Goal: Check status: Check status

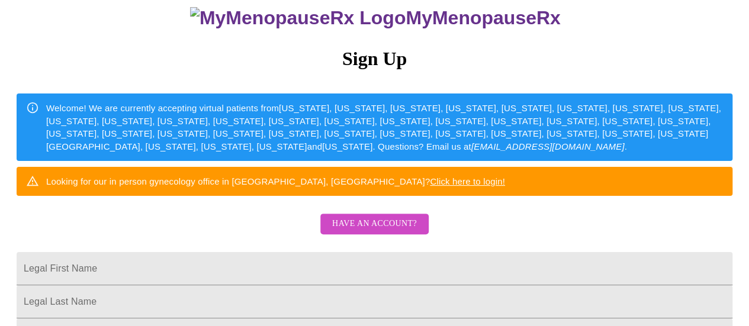
scroll to position [237, 0]
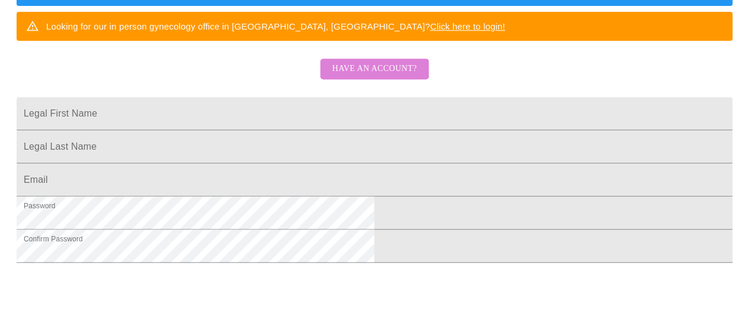
click at [366, 79] on button "Have an account?" at bounding box center [374, 69] width 108 height 21
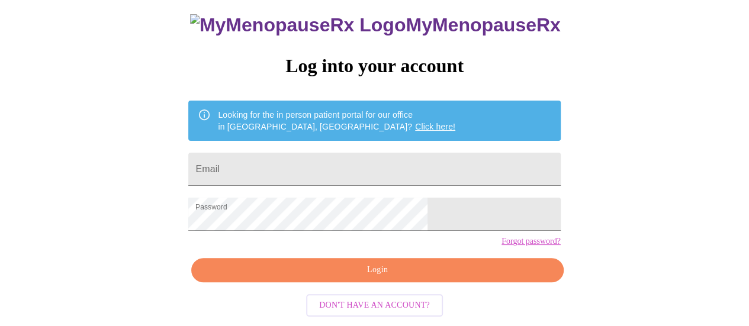
click at [307, 147] on form "Email" at bounding box center [374, 169] width 372 height 45
click at [309, 153] on input "Email" at bounding box center [374, 169] width 372 height 33
type input "[EMAIL_ADDRESS][DOMAIN_NAME]"
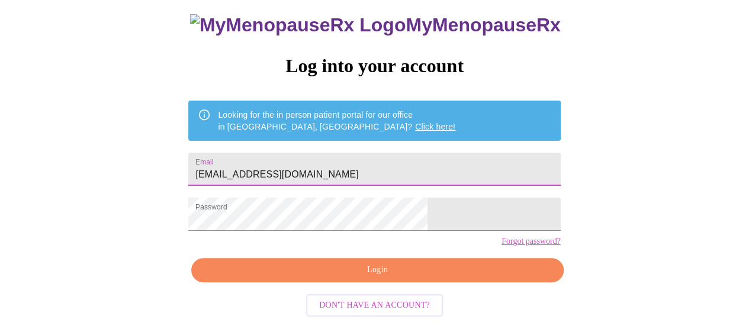
click at [375, 275] on span "Login" at bounding box center [377, 270] width 345 height 15
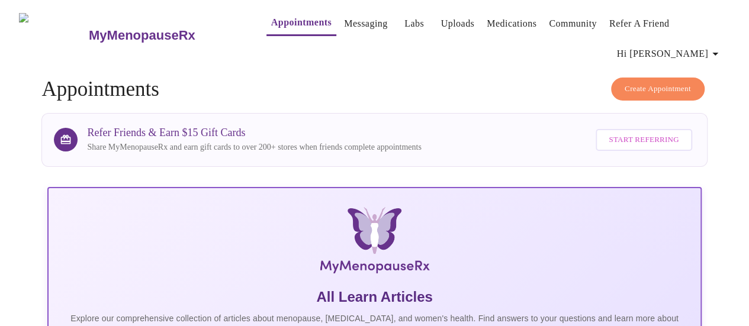
click at [404, 29] on link "Labs" at bounding box center [414, 23] width 20 height 17
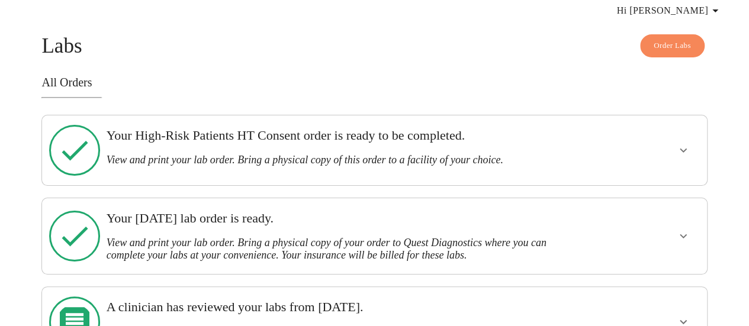
scroll to position [47, 0]
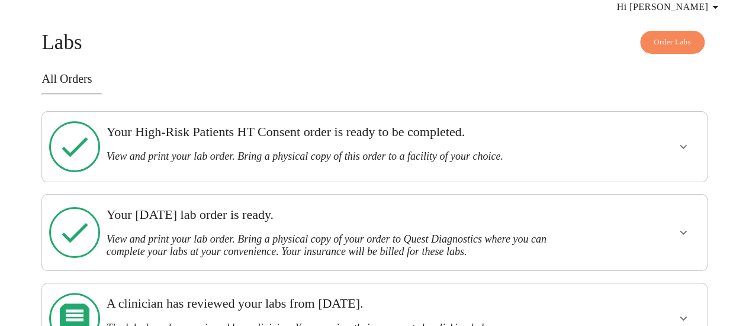
click at [467, 124] on h3 "Your High-Risk Patients HT Consent order is ready to be completed." at bounding box center [343, 131] width 473 height 15
click at [686, 140] on icon "show more" at bounding box center [683, 147] width 14 height 14
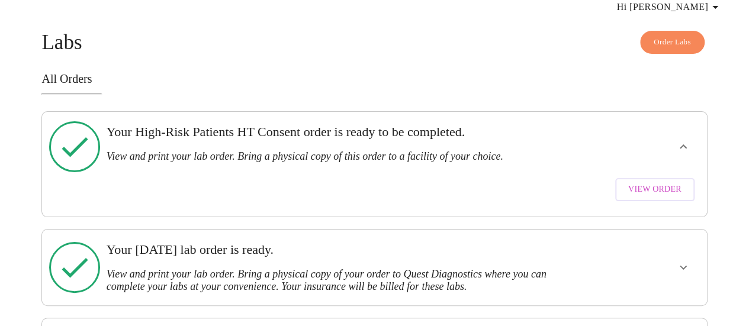
click at [669, 182] on span "View Order" at bounding box center [654, 189] width 53 height 15
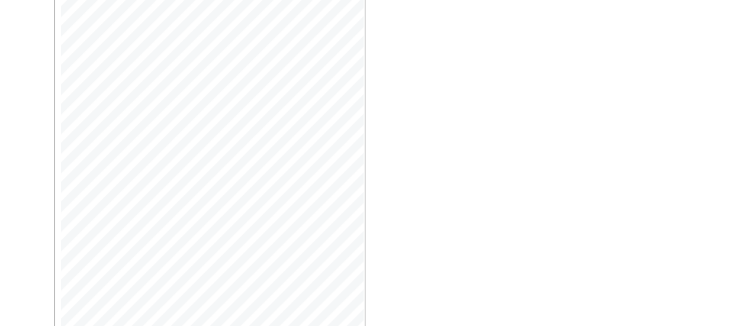
scroll to position [383, 0]
click at [103, 259] on span "Next Page" at bounding box center [100, 266] width 46 height 15
click at [139, 300] on span "Open Larger PDF" at bounding box center [108, 307] width 76 height 15
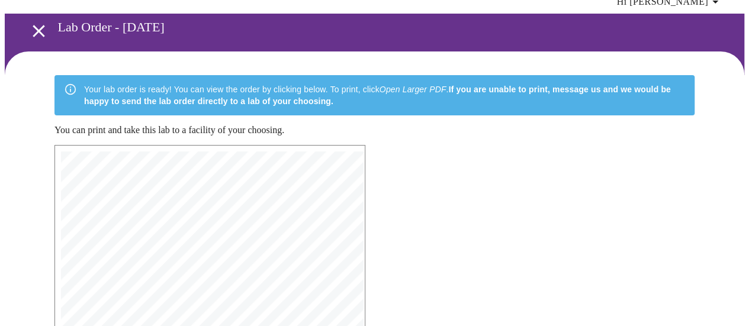
scroll to position [0, 0]
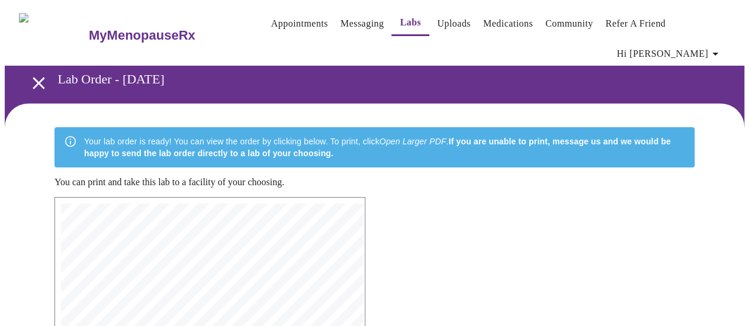
click at [38, 73] on icon "open drawer" at bounding box center [38, 83] width 21 height 21
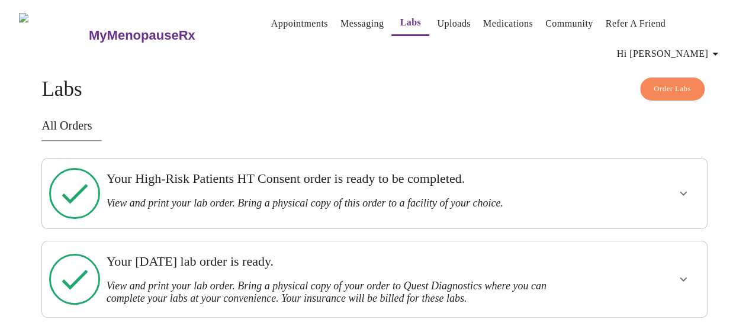
click at [679, 179] on button "show more" at bounding box center [683, 193] width 28 height 28
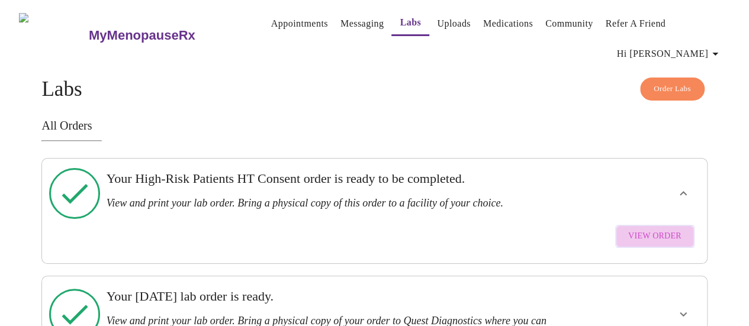
click at [667, 229] on span "View Order" at bounding box center [654, 236] width 53 height 15
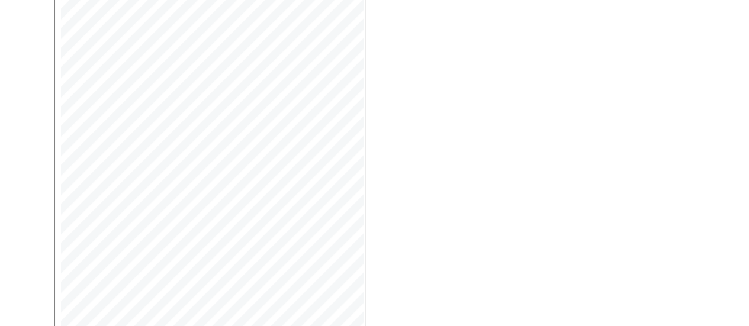
scroll to position [383, 0]
click at [108, 259] on span "Next Page" at bounding box center [100, 266] width 46 height 15
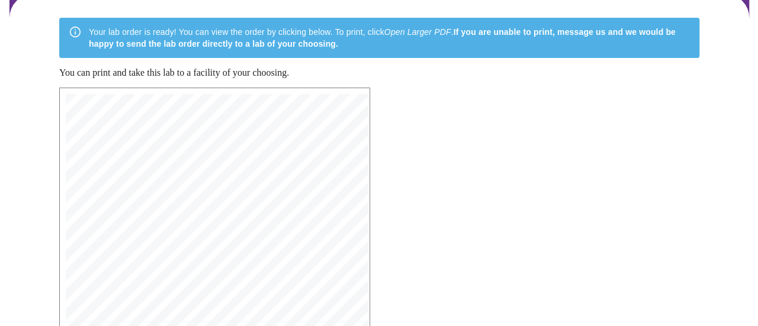
scroll to position [0, 0]
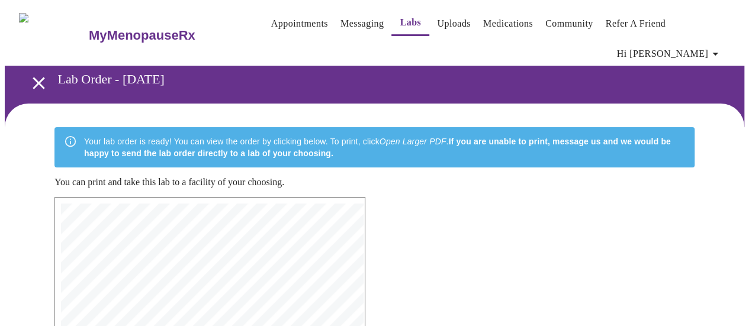
click at [708, 46] on span "Hi [PERSON_NAME]" at bounding box center [669, 54] width 105 height 17
